Goal: Check status: Check status

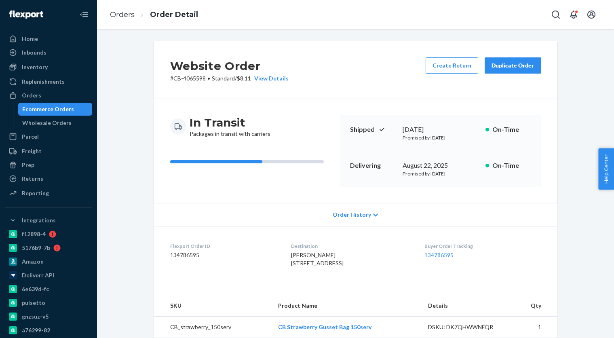
scroll to position [128, 0]
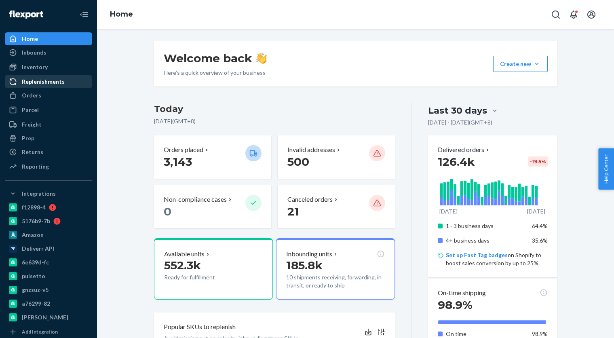
drag, startPoint x: 36, startPoint y: 94, endPoint x: 82, endPoint y: 86, distance: 46.3
click at [36, 94] on div "Orders" at bounding box center [31, 95] width 19 height 8
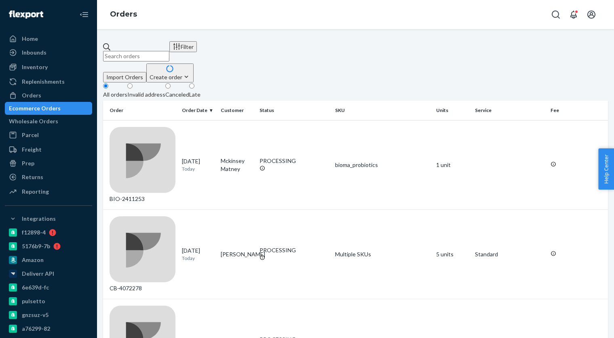
paste input "4045413"
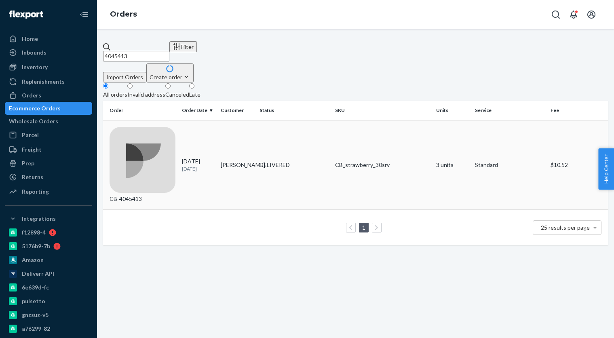
type input "4045413"
click at [171, 120] on td "CB-4045413" at bounding box center [141, 164] width 76 height 89
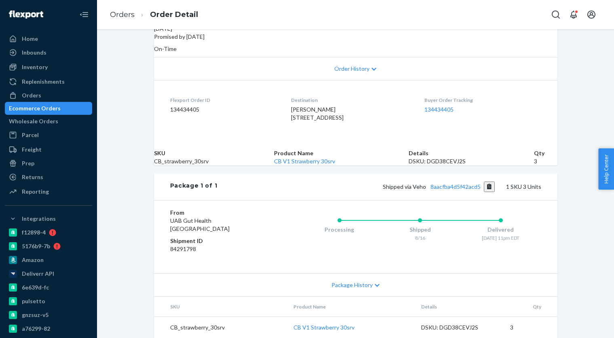
scroll to position [198, 0]
